Goal: Navigation & Orientation: Go to known website

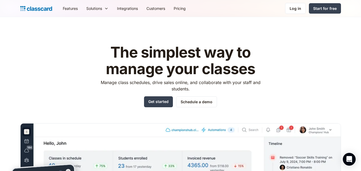
click at [278, 5] on nav "Features Resources Blog The latest industry news, updates and info. Customer st…" at bounding box center [199, 8] width 282 height 12
click at [288, 6] on link "Log in" at bounding box center [295, 8] width 21 height 11
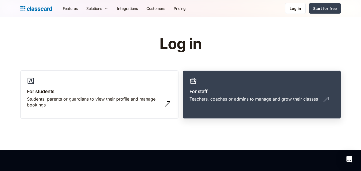
click at [245, 95] on h3 "For staff" at bounding box center [261, 91] width 145 height 7
